Goal: Information Seeking & Learning: Find specific fact

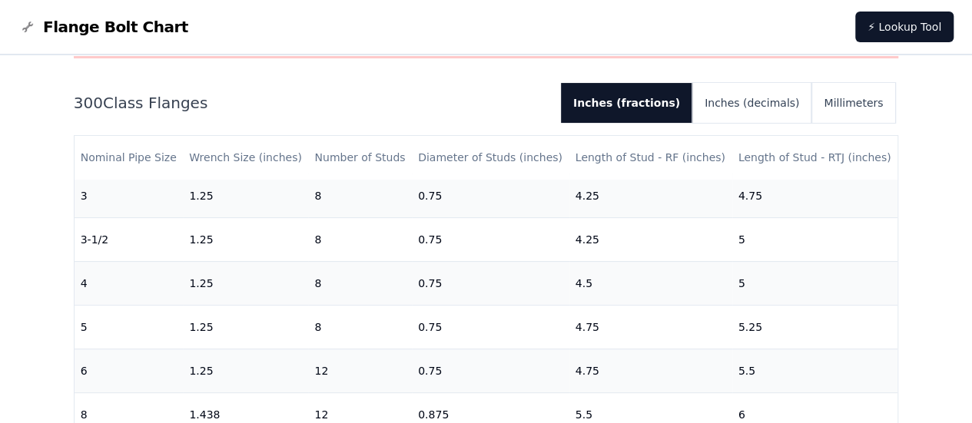
scroll to position [343, 0]
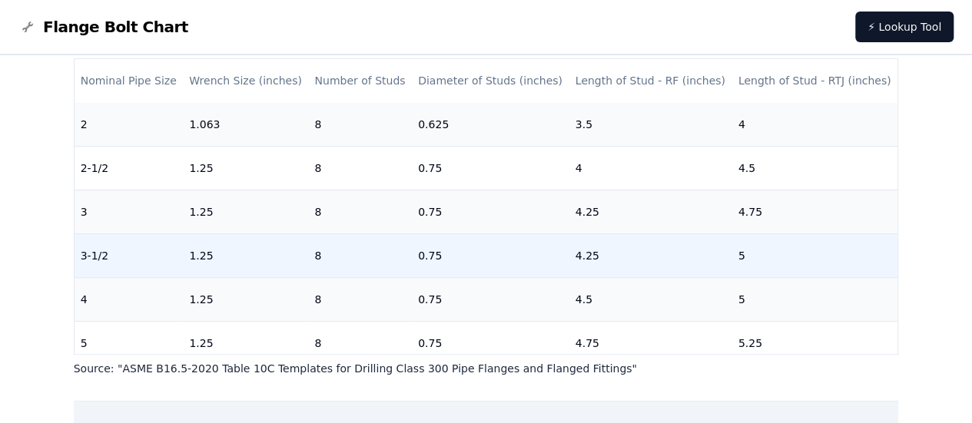
scroll to position [255, 0]
